Goal: Information Seeking & Learning: Check status

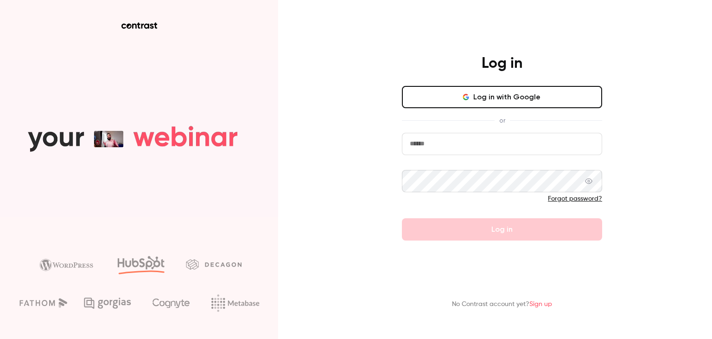
type input "**********"
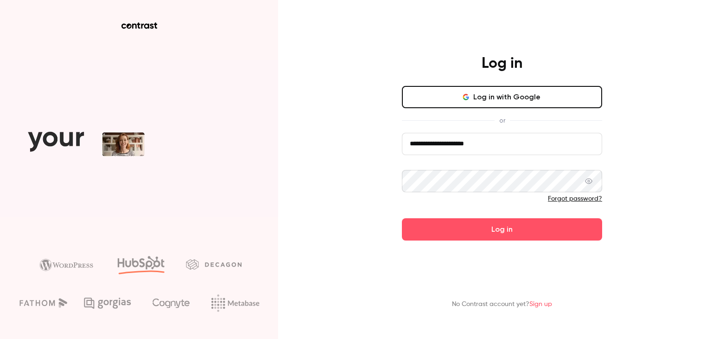
click at [494, 97] on button "Log in with Google" at bounding box center [502, 97] width 200 height 22
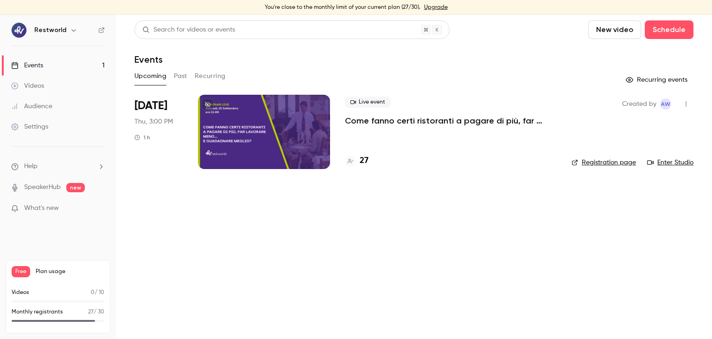
click at [421, 122] on p "Come fanno certi ristoranti a pagare di più, far lavorare meno… e guadagnare me…" at bounding box center [451, 120] width 212 height 11
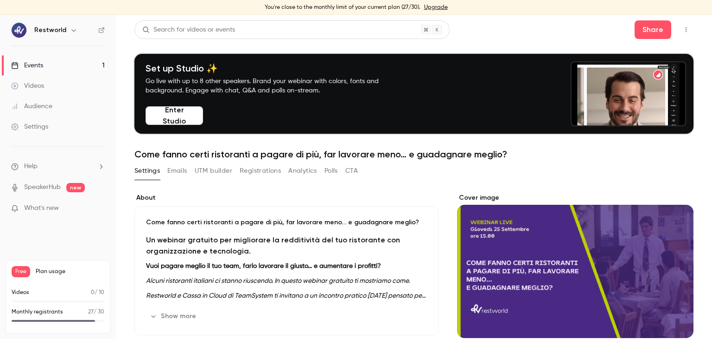
click at [267, 165] on button "Registrations" at bounding box center [260, 170] width 41 height 15
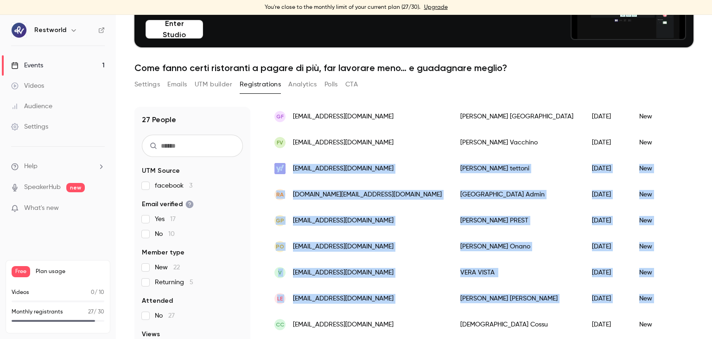
scroll to position [106, 0]
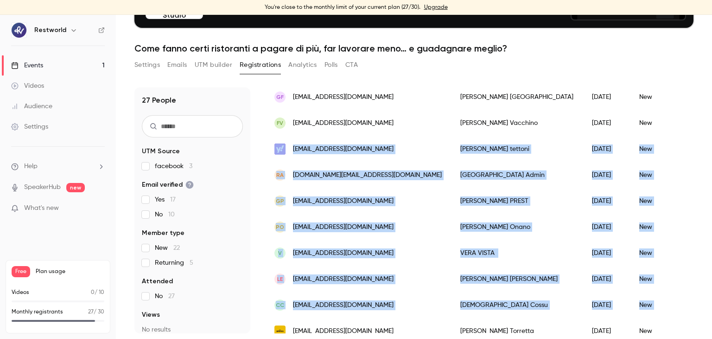
drag, startPoint x: 712, startPoint y: 232, endPoint x: 704, endPoint y: 310, distance: 78.4
click at [704, 310] on main "Search for videos or events Share Set up Studio ✨ Go live with up to 8 other sp…" at bounding box center [414, 177] width 596 height 324
click at [686, 273] on main "Search for videos or events Share Set up Studio ✨ Go live with up to 8 other sp…" at bounding box center [414, 177] width 596 height 324
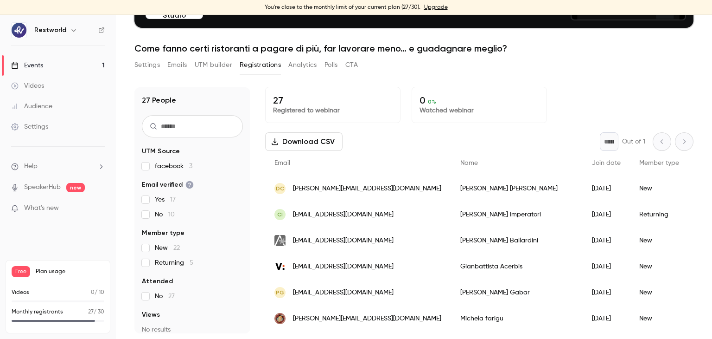
scroll to position [0, 0]
